Goal: Information Seeking & Learning: Learn about a topic

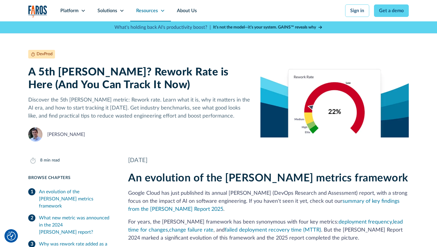
click at [161, 13] on div "Resources" at bounding box center [150, 10] width 41 height 21
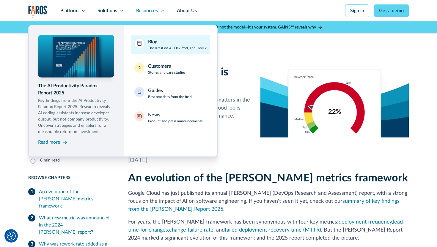
click at [161, 43] on div "Blog The latest on AI, DevProd, and DevEx" at bounding box center [177, 44] width 59 height 12
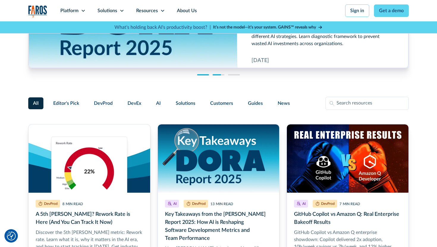
scroll to position [117, 0]
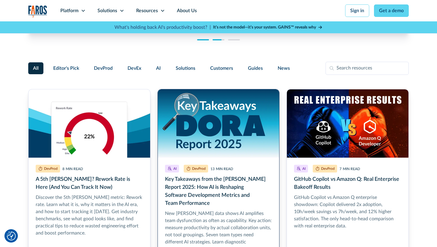
click at [213, 141] on link "Key Takeaways from the DORA Report 2025: How AI is Reshaping Software Developme…" at bounding box center [219, 186] width 122 height 195
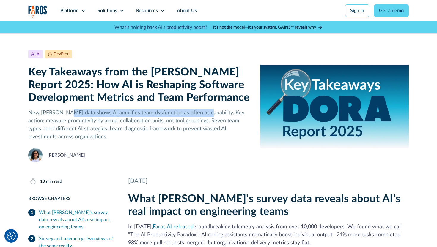
drag, startPoint x: 205, startPoint y: 113, endPoint x: 69, endPoint y: 114, distance: 135.3
click at [69, 114] on p "New [PERSON_NAME] data shows AI amplifies team dysfunction as often as capabili…" at bounding box center [139, 125] width 223 height 32
copy p "shows AI amplifies team dysfunction as often as capability"
click at [163, 8] on icon at bounding box center [162, 10] width 5 height 5
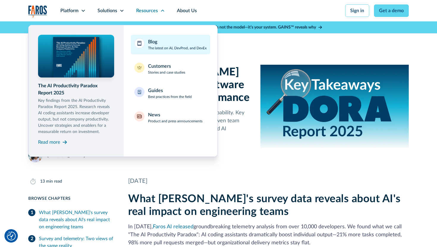
click at [163, 41] on div "Blog The latest on AI, DevProd, and DevEx" at bounding box center [177, 44] width 59 height 12
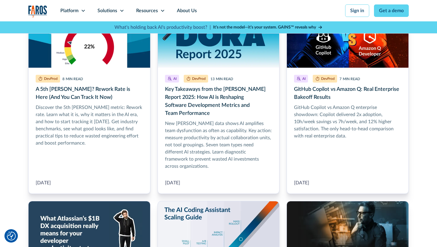
scroll to position [160, 0]
